Goal: Task Accomplishment & Management: Manage account settings

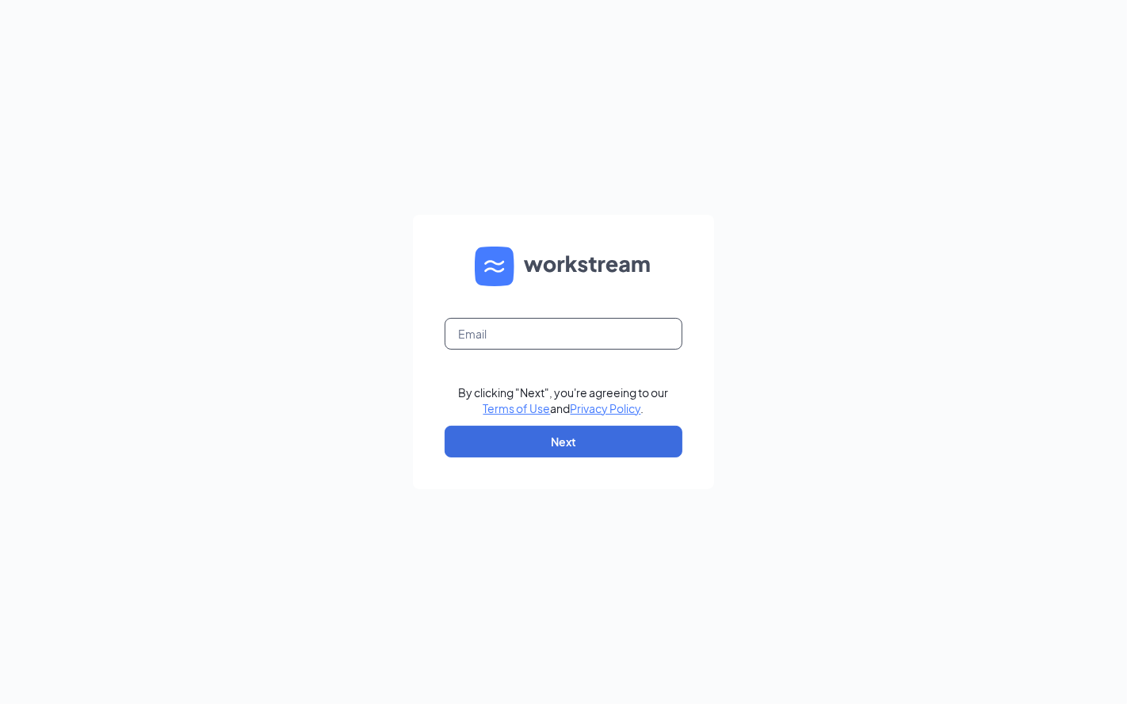
click at [544, 319] on input "text" at bounding box center [564, 334] width 238 height 32
type input "juan.olivo@cfafranchisee.pr"
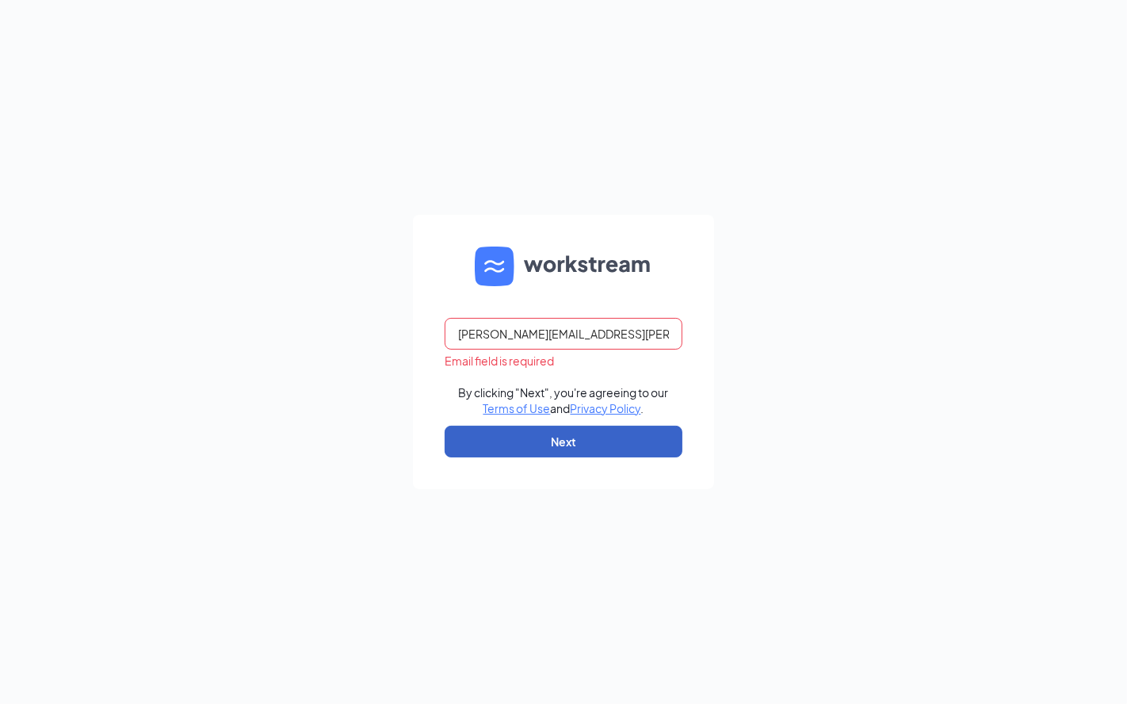
click at [594, 442] on button "Next" at bounding box center [564, 442] width 238 height 32
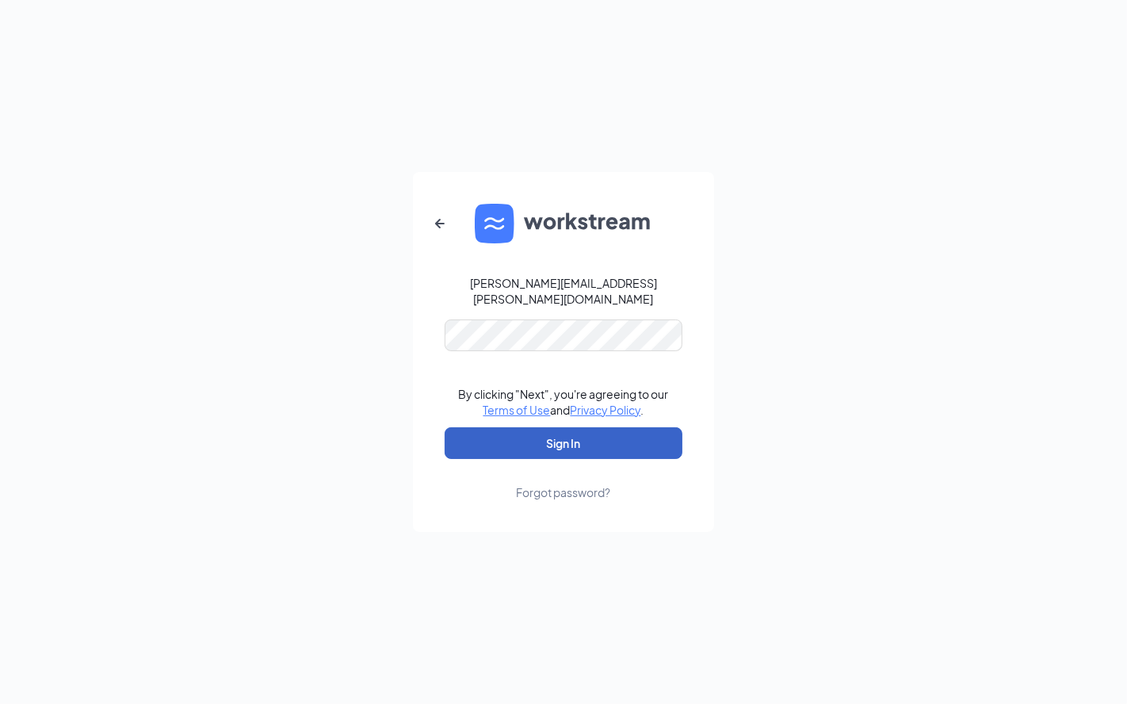
click at [611, 446] on button "Sign In" at bounding box center [564, 443] width 238 height 32
click at [571, 443] on button "Sign In" at bounding box center [564, 443] width 238 height 32
click at [655, 437] on button "Sign In" at bounding box center [564, 443] width 238 height 32
click at [850, 311] on div "juan.olivo@cfafranchisee.pr Credential mismatches. By clicking "Next", you're a…" at bounding box center [563, 352] width 1127 height 704
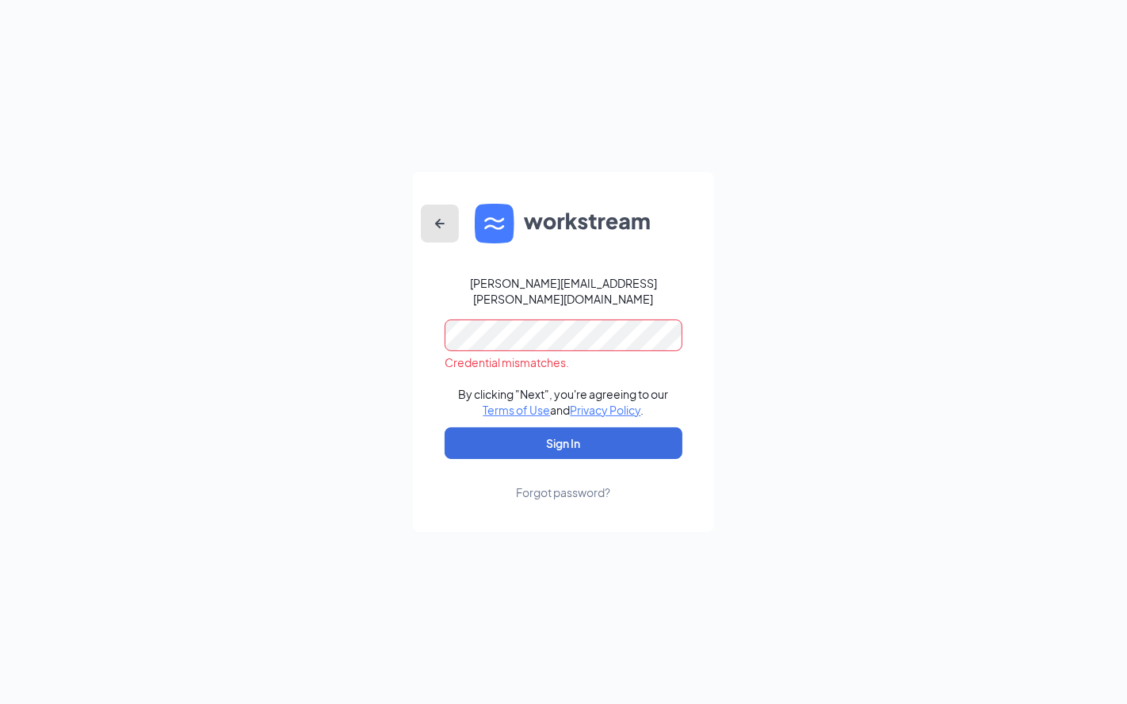
click at [443, 216] on button "button" at bounding box center [440, 223] width 38 height 38
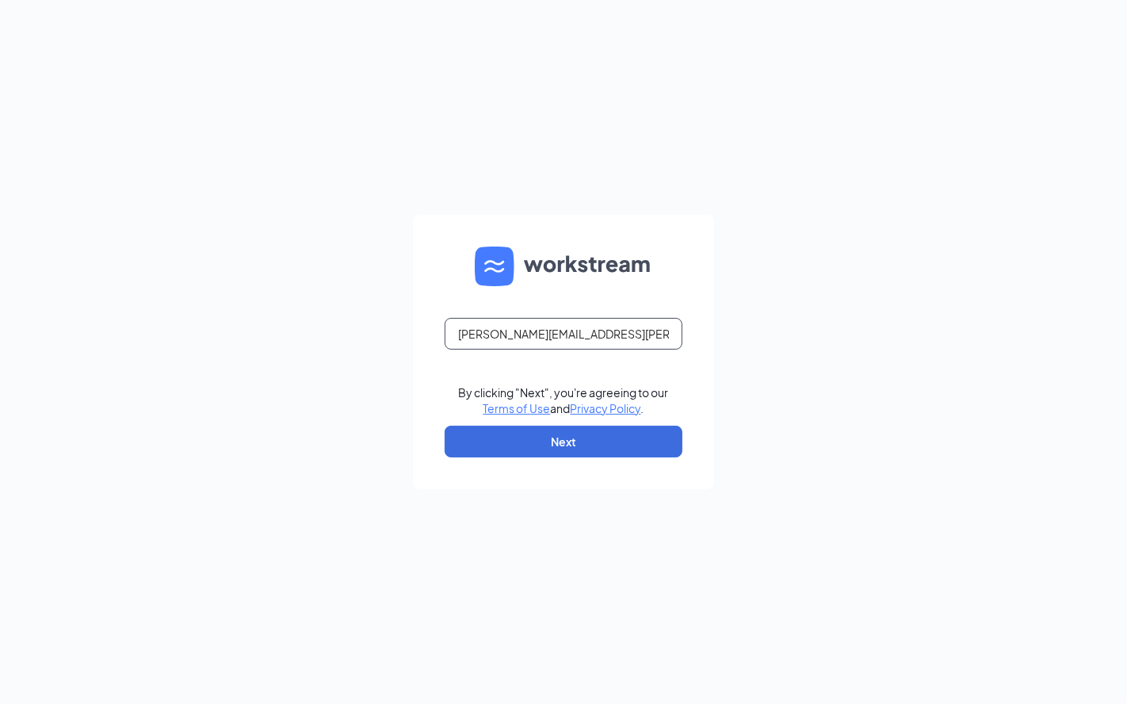
drag, startPoint x: 617, startPoint y: 333, endPoint x: 476, endPoint y: 337, distance: 141.1
click at [475, 337] on input "juan.olivo@cfafranchisee.pr" at bounding box center [564, 334] width 238 height 32
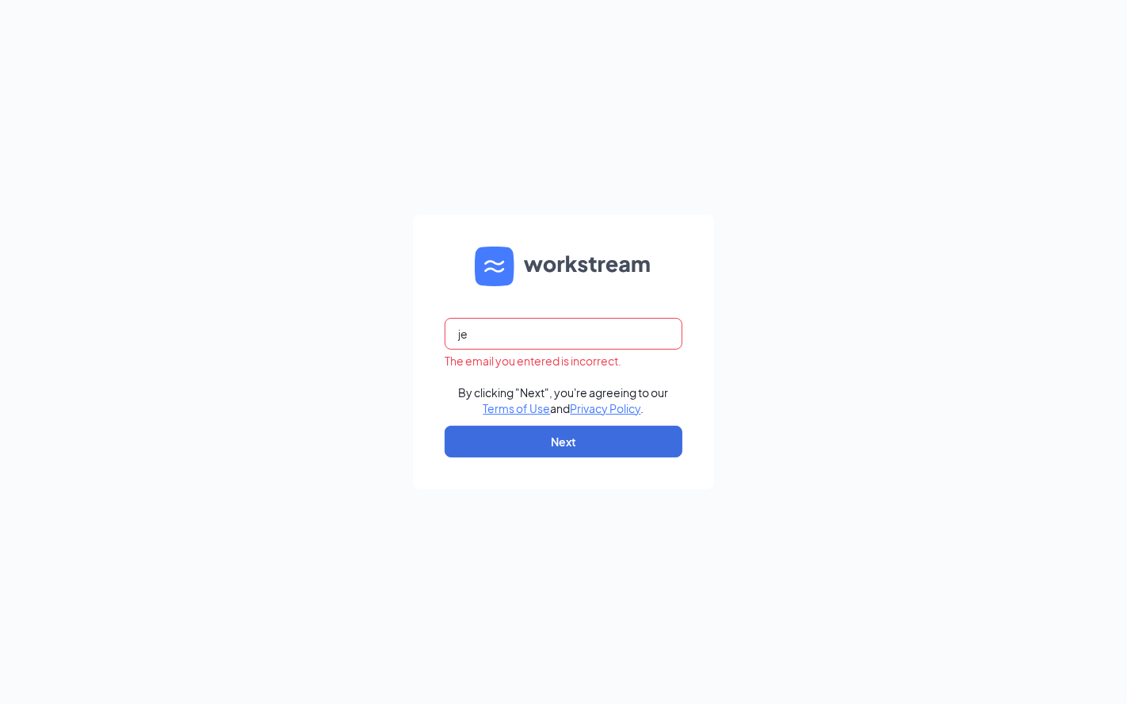
type input "[EMAIL_ADDRESS][PERSON_NAME][DOMAIN_NAME]"
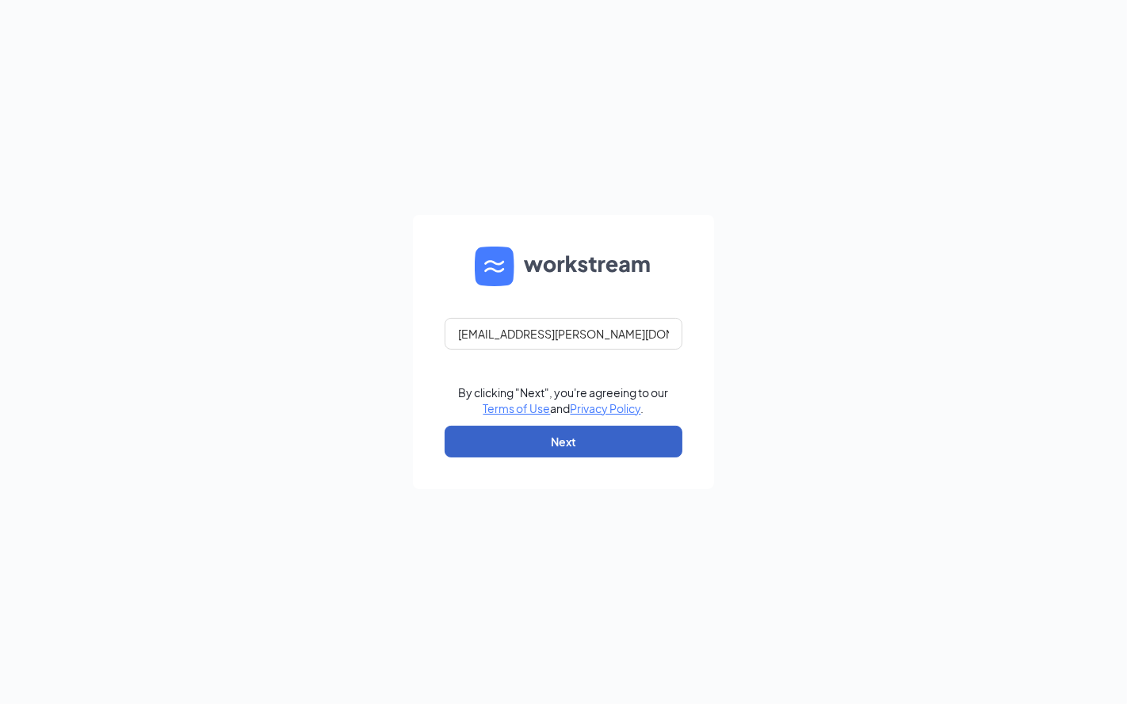
click at [591, 452] on button "Next" at bounding box center [564, 442] width 238 height 32
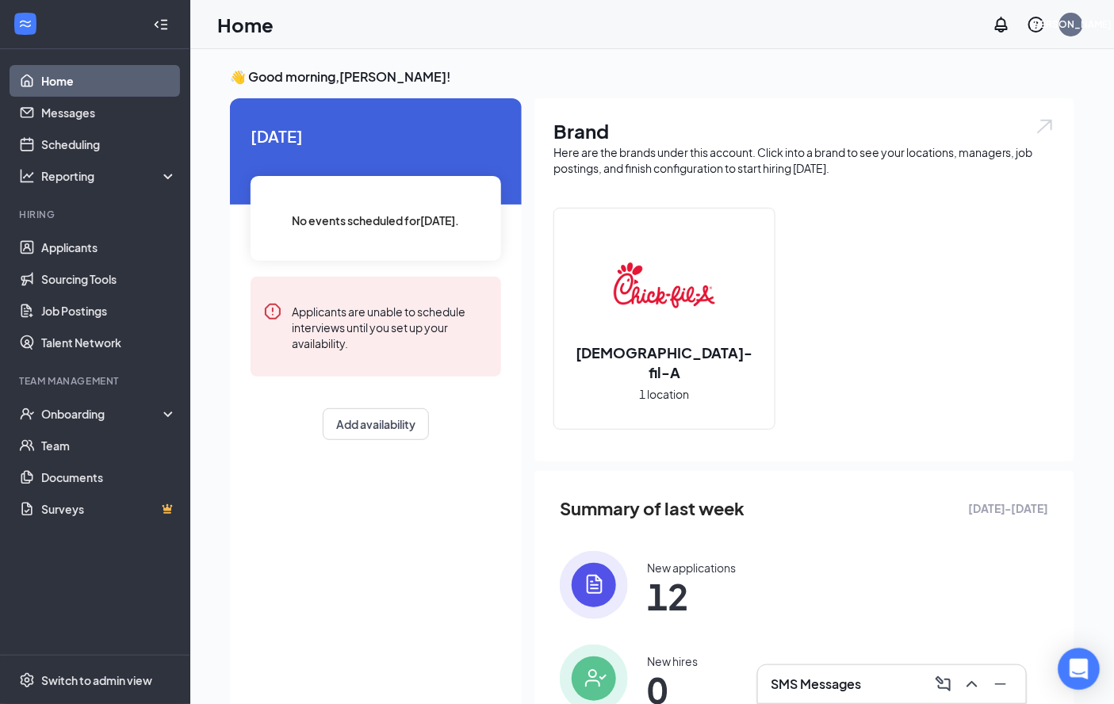
click at [1084, 663] on icon "Open Intercom Messenger" at bounding box center [1078, 669] width 18 height 21
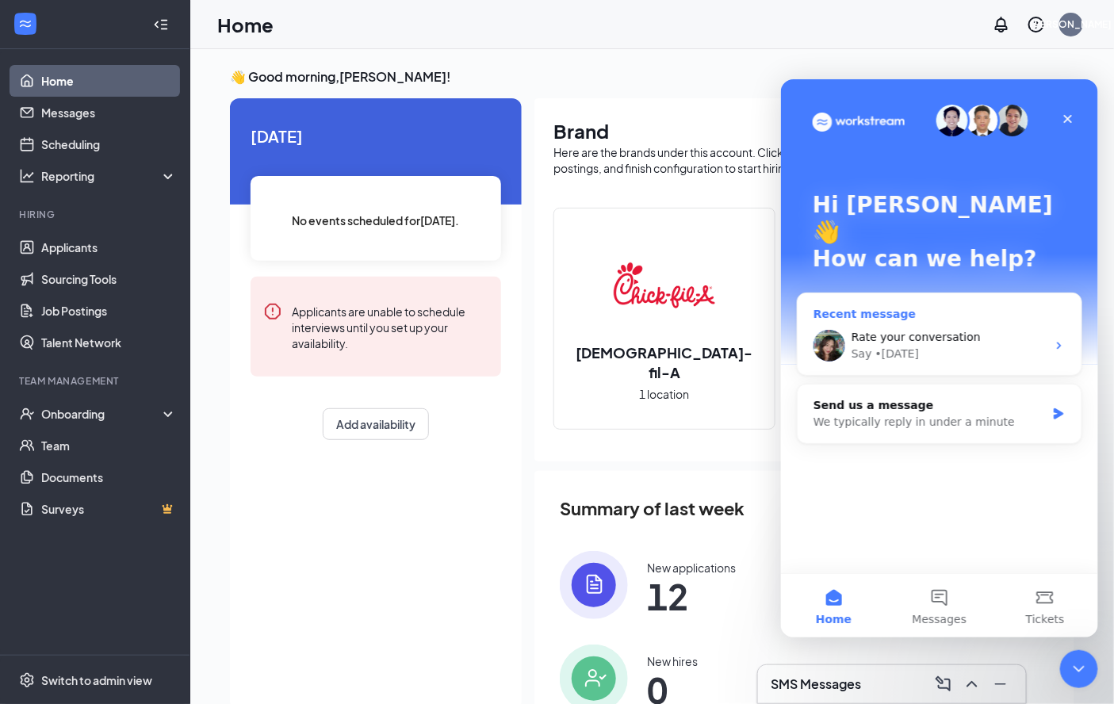
click at [908, 315] on div "Rate your conversation Say • [DATE]" at bounding box center [938, 344] width 284 height 59
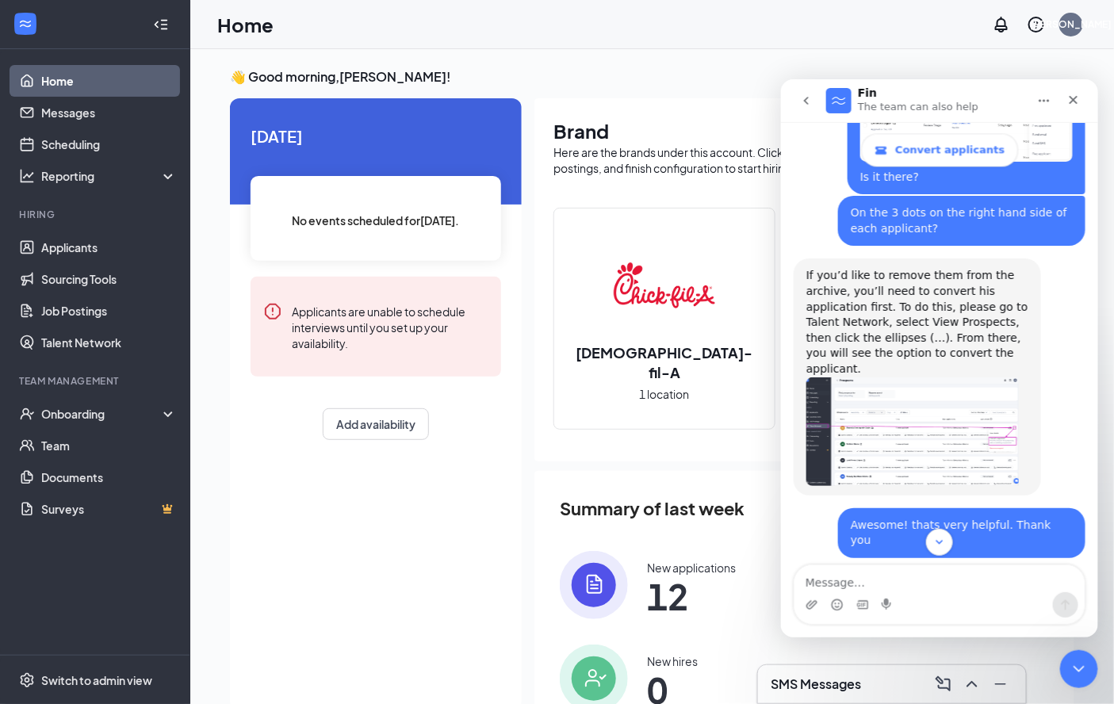
scroll to position [1349, 0]
click at [919, 377] on img "Say says…" at bounding box center [911, 431] width 212 height 109
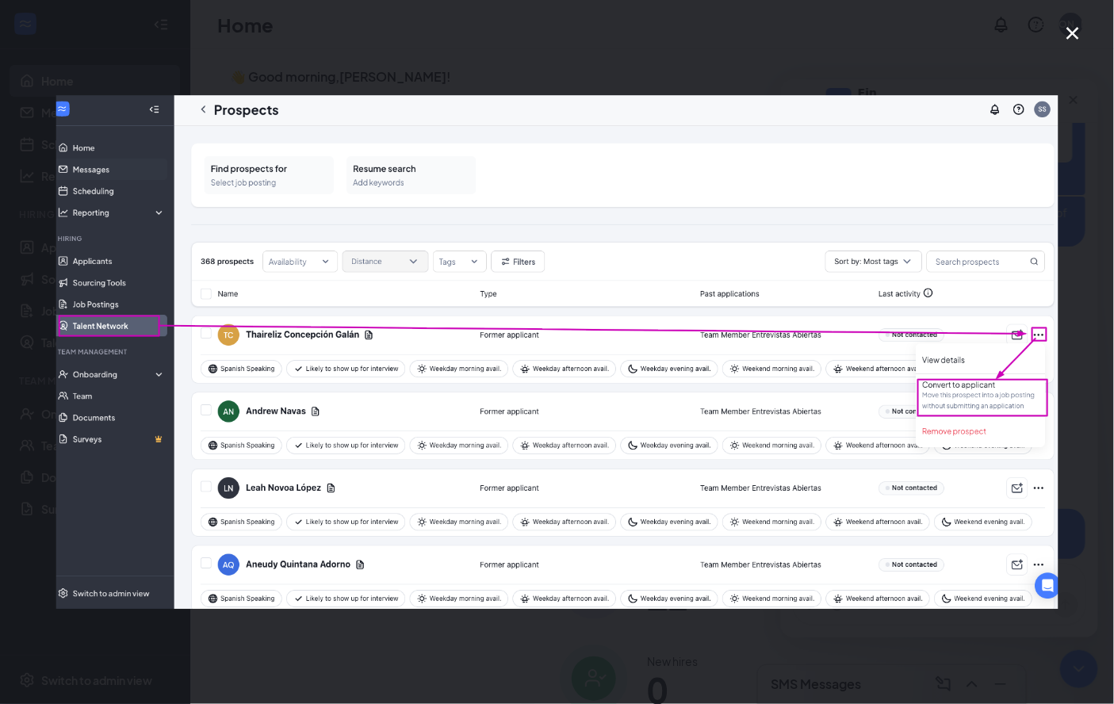
scroll to position [0, 0]
click at [898, 459] on img "Close" at bounding box center [556, 352] width 1003 height 514
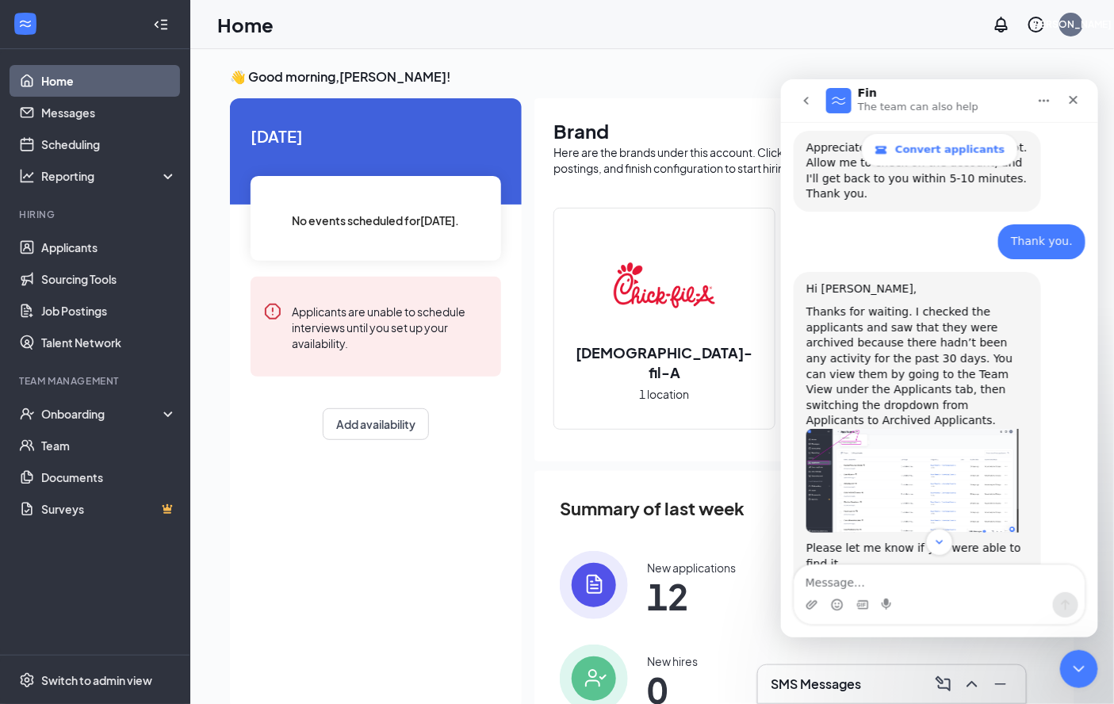
scroll to position [722, 0]
